Goal: Navigation & Orientation: Find specific page/section

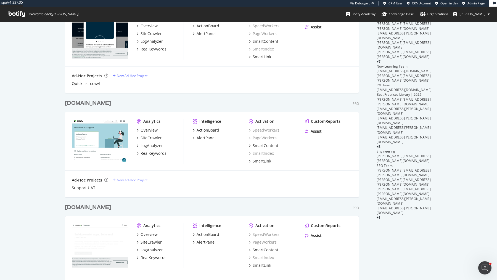
scroll to position [162, 0]
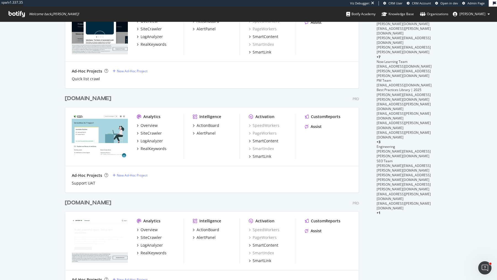
click at [111, 100] on div "[DOMAIN_NAME]" at bounding box center [88, 99] width 46 height 8
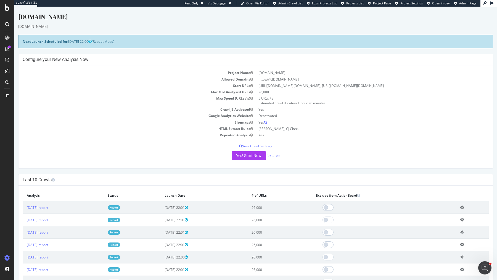
scroll to position [10, 0]
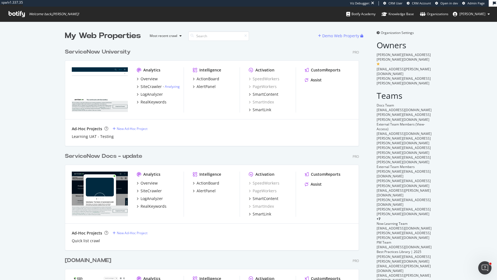
click at [127, 50] on div "ServiceNow University" at bounding box center [98, 52] width 66 height 8
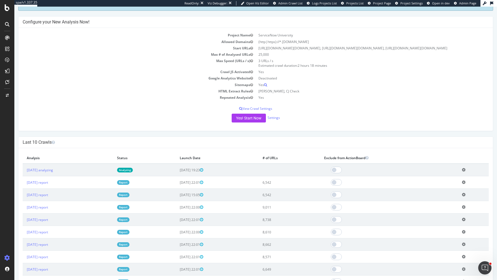
scroll to position [39, 0]
drag, startPoint x: 40, startPoint y: 185, endPoint x: 268, endPoint y: 1, distance: 293.7
